Goal: Task Accomplishment & Management: Complete application form

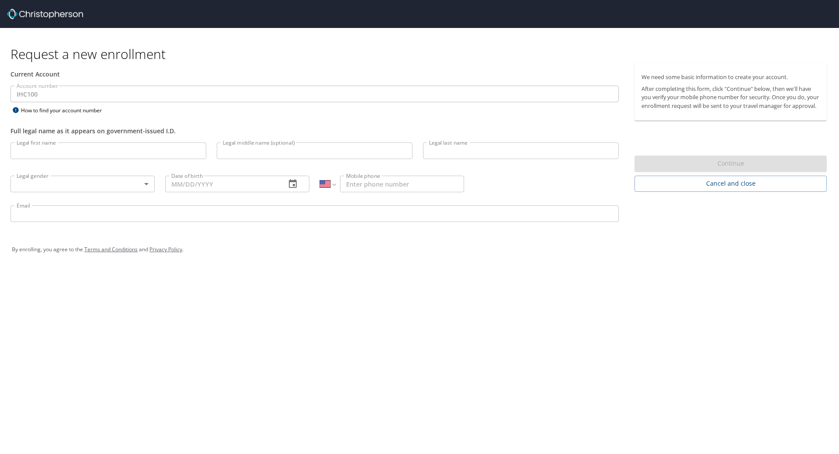
select select "US"
click at [68, 150] on input "Legal first name" at bounding box center [108, 150] width 196 height 17
type input "Vita"
click at [240, 149] on input "Legal middle name (optional)" at bounding box center [315, 150] width 196 height 17
click at [469, 151] on input "Legal last name" at bounding box center [521, 150] width 196 height 17
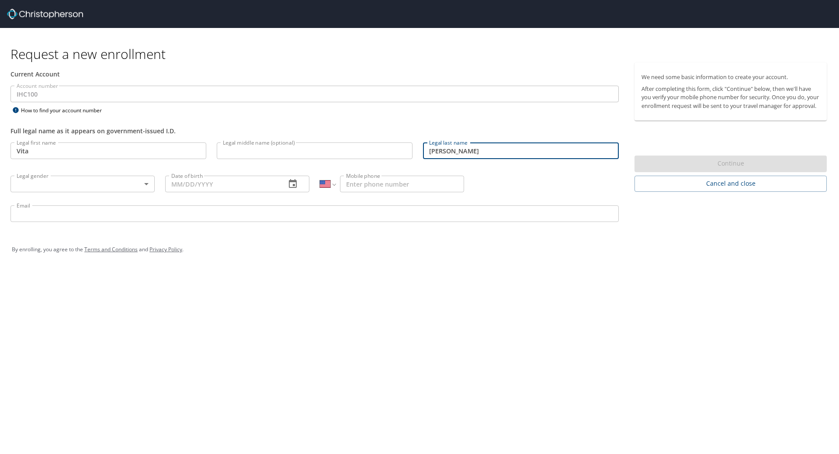
type input "[PERSON_NAME]"
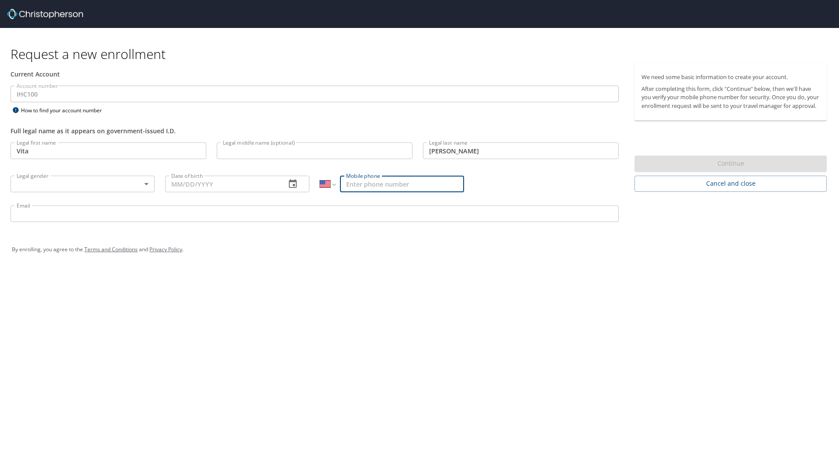
click at [400, 180] on input "Mobile phone" at bounding box center [402, 184] width 124 height 17
type input "[PHONE_NUMBER]"
click at [261, 175] on div "Date of birth Date of birth" at bounding box center [237, 183] width 155 height 33
click at [249, 191] on input "Date of birth" at bounding box center [222, 184] width 114 height 17
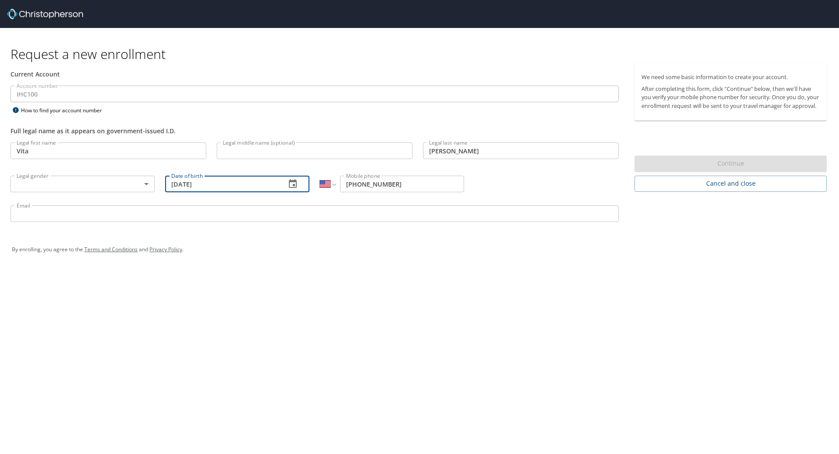
type input "[DATE]"
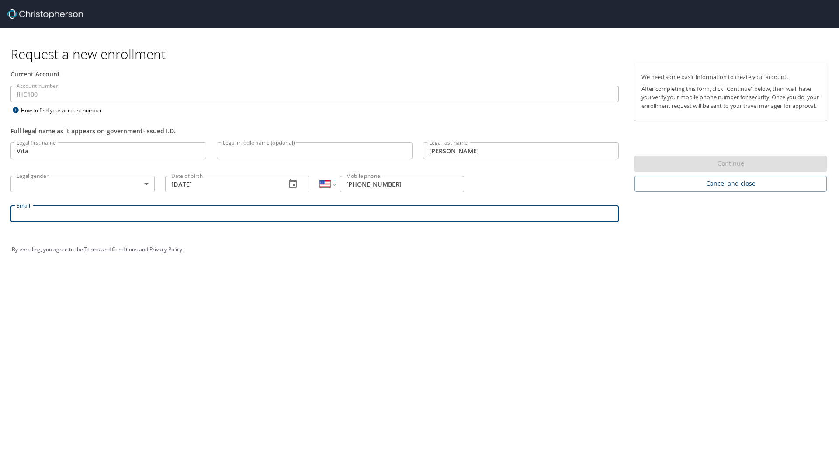
click at [72, 218] on input "Email" at bounding box center [314, 213] width 608 height 17
type input "V"
type input "[EMAIL_ADDRESS][PERSON_NAME][DOMAIN_NAME]"
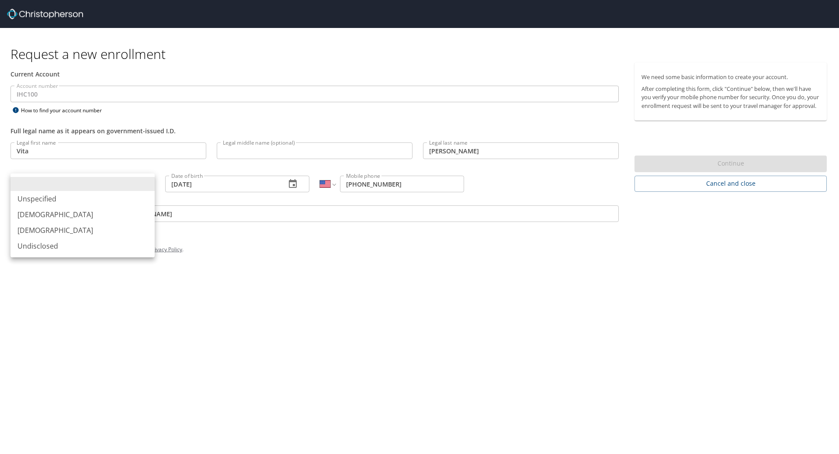
click at [52, 183] on body "Request a new enrollment Current Account Account number IHC100 Account number H…" at bounding box center [419, 227] width 839 height 454
click at [50, 230] on li "[DEMOGRAPHIC_DATA]" at bounding box center [82, 230] width 144 height 16
type input "[DEMOGRAPHIC_DATA]"
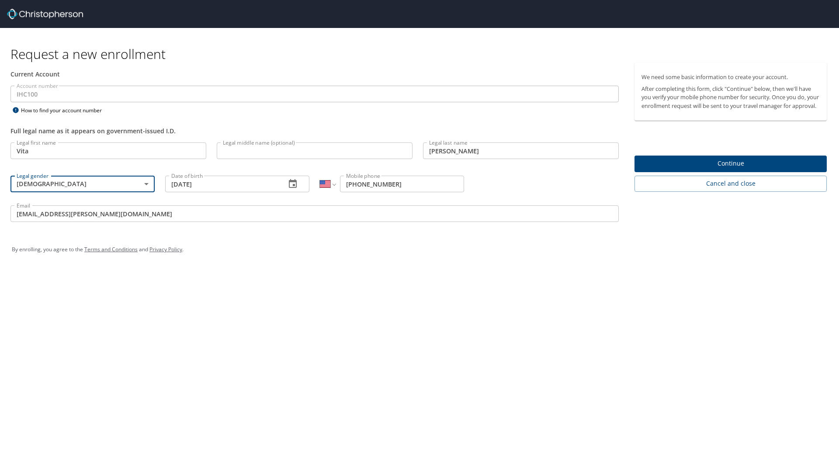
click at [667, 161] on div "We need some basic information to create your account. After completing this fo…" at bounding box center [734, 126] width 199 height 129
click at [673, 168] on span "Continue" at bounding box center [731, 163] width 178 height 11
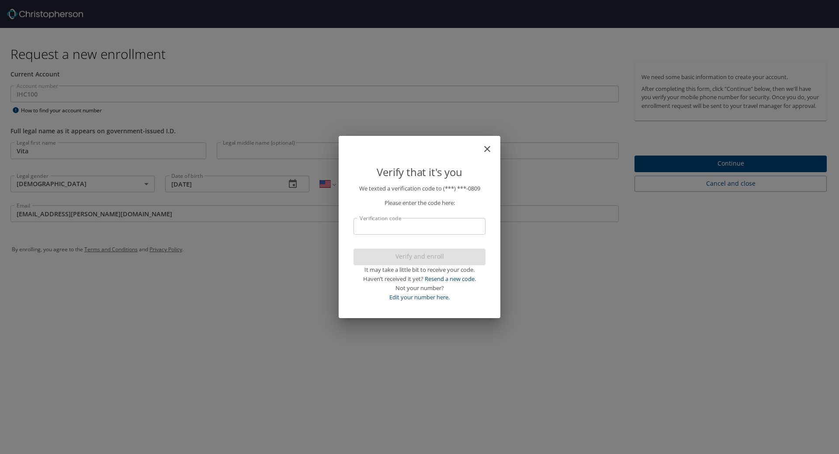
click at [377, 224] on input "Verification code" at bounding box center [420, 226] width 132 height 17
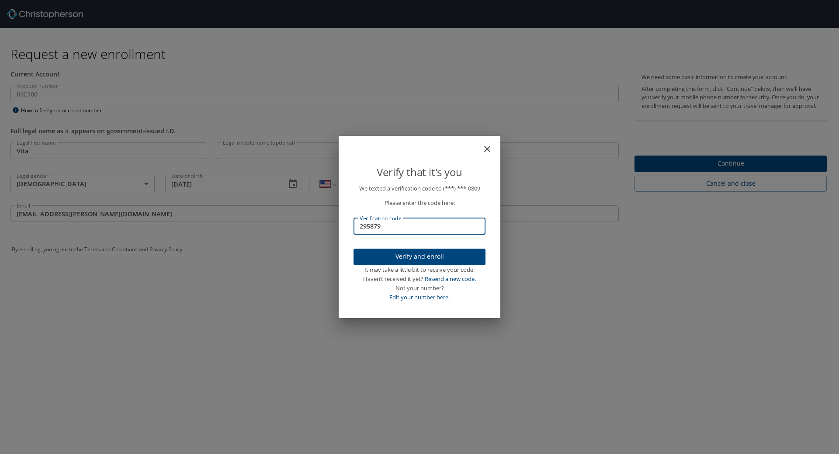
type input "295879"
click at [403, 257] on span "Verify and enroll" at bounding box center [420, 256] width 118 height 11
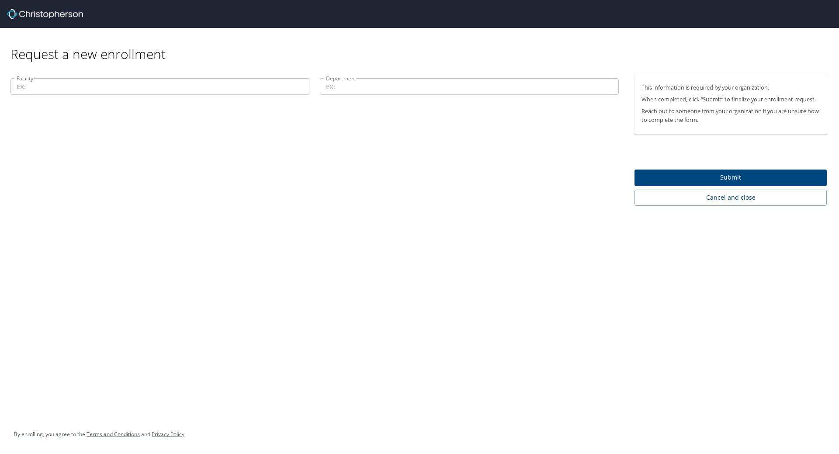
click at [36, 85] on input "Facility" at bounding box center [159, 86] width 299 height 17
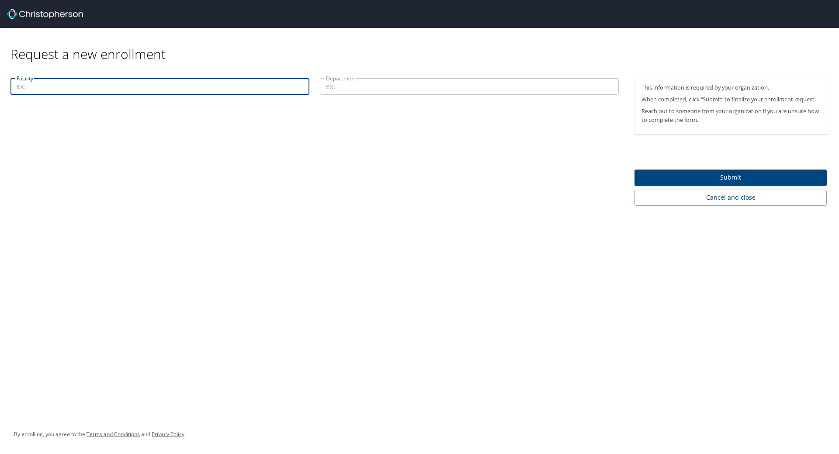
paste input "190/32530"
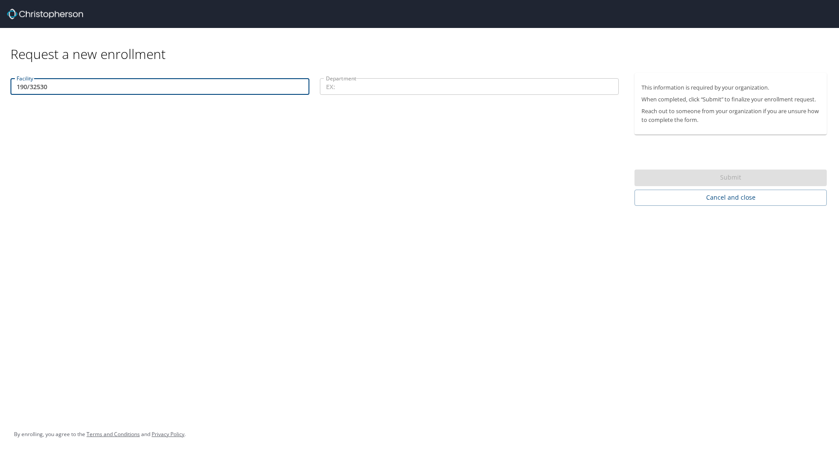
type input "190/32530"
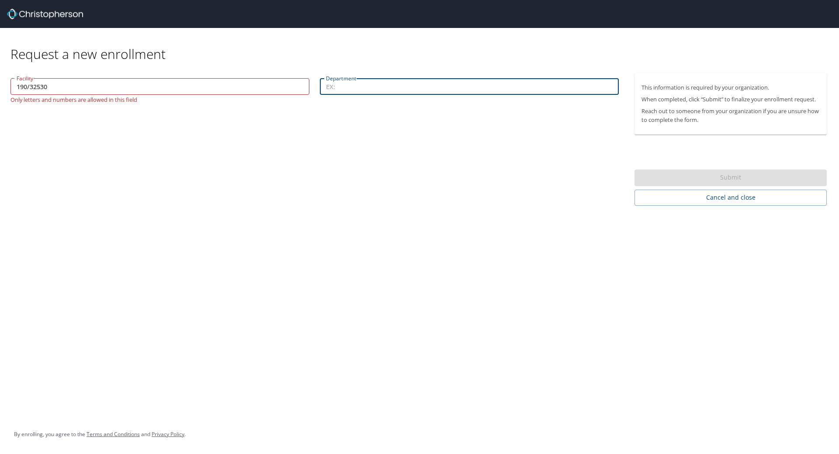
click at [334, 89] on input "Department" at bounding box center [469, 86] width 299 height 17
type input "32530"
click at [56, 89] on input "190/32530" at bounding box center [159, 86] width 299 height 17
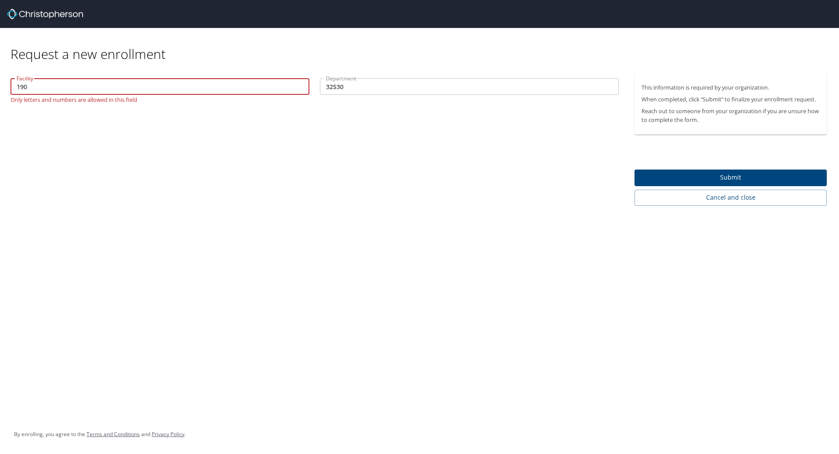
type input "190"
click at [724, 170] on button "Submit" at bounding box center [731, 178] width 192 height 17
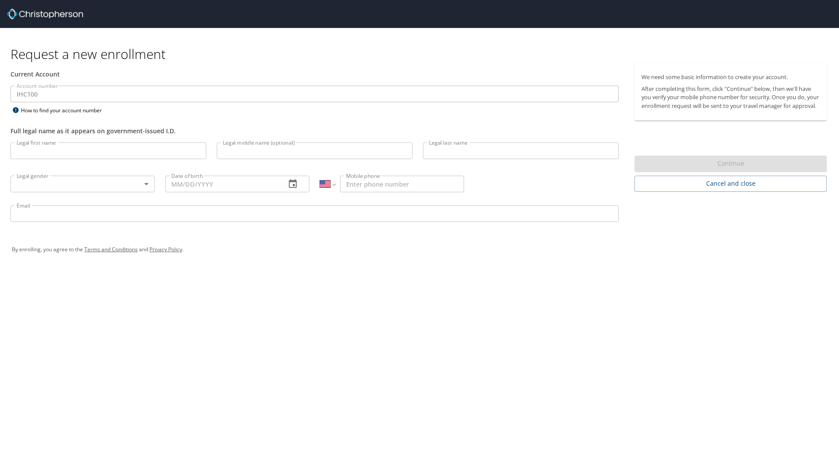
select select "US"
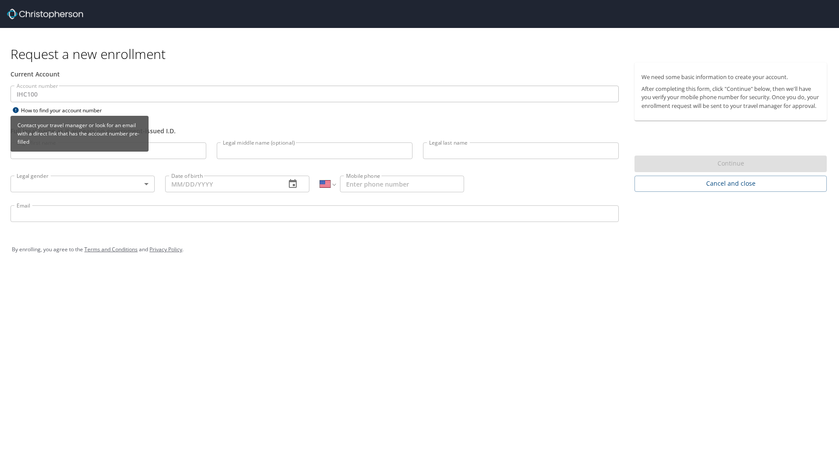
click at [28, 109] on div "How to find your account number" at bounding box center [64, 110] width 109 height 11
